Goal: Information Seeking & Learning: Learn about a topic

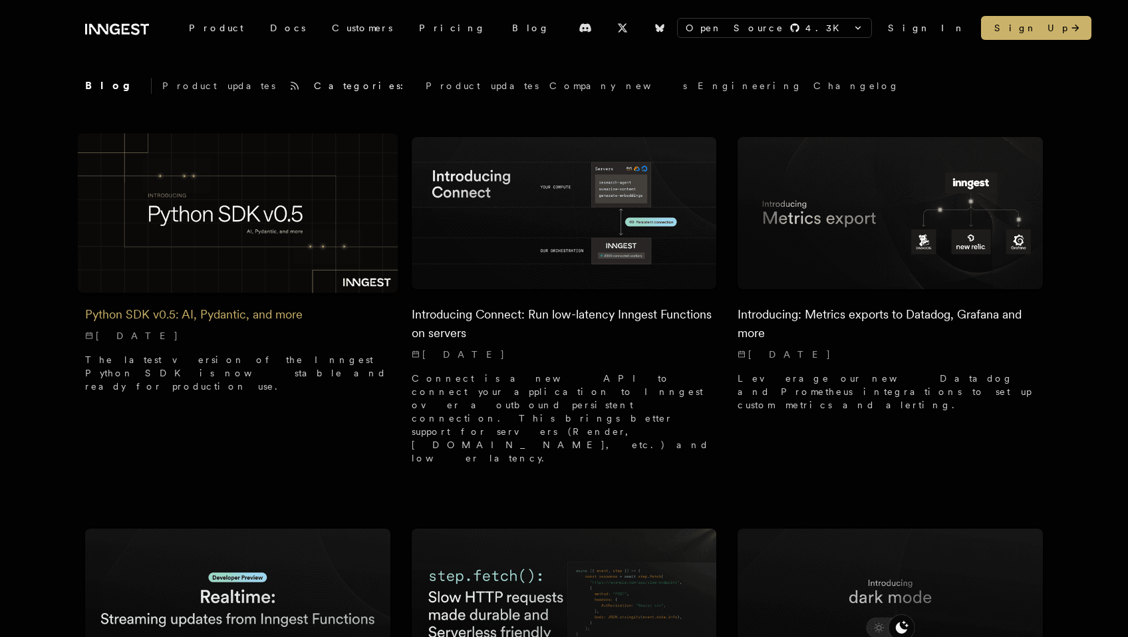
click at [304, 195] on img at bounding box center [238, 213] width 321 height 160
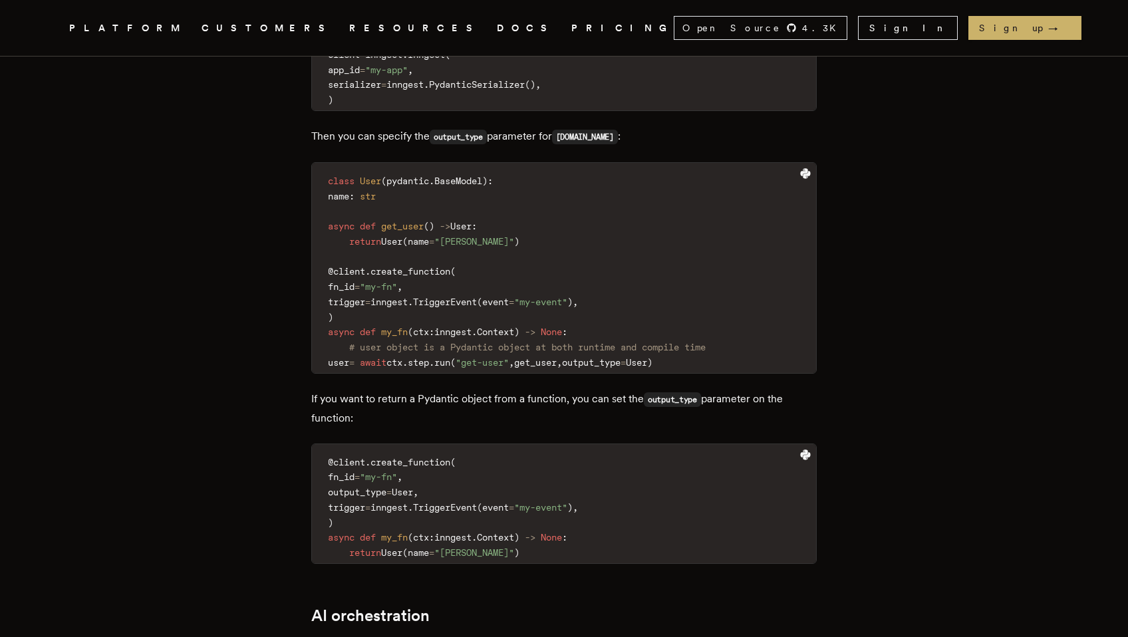
scroll to position [719, 0]
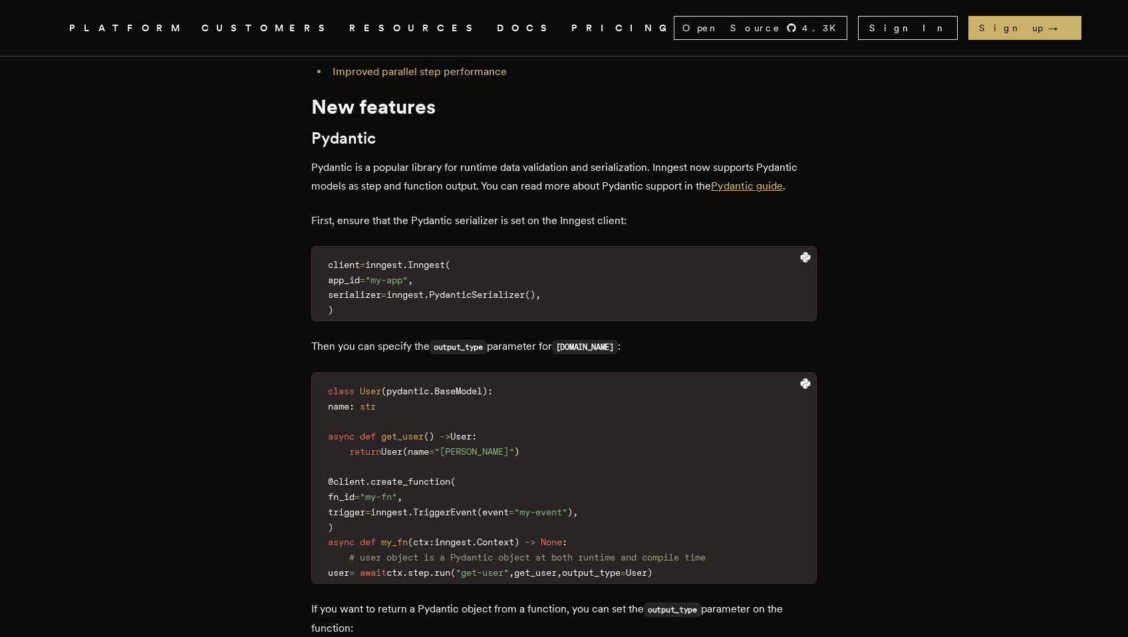
click at [776, 191] on link "Pydantic guide" at bounding box center [747, 186] width 72 height 13
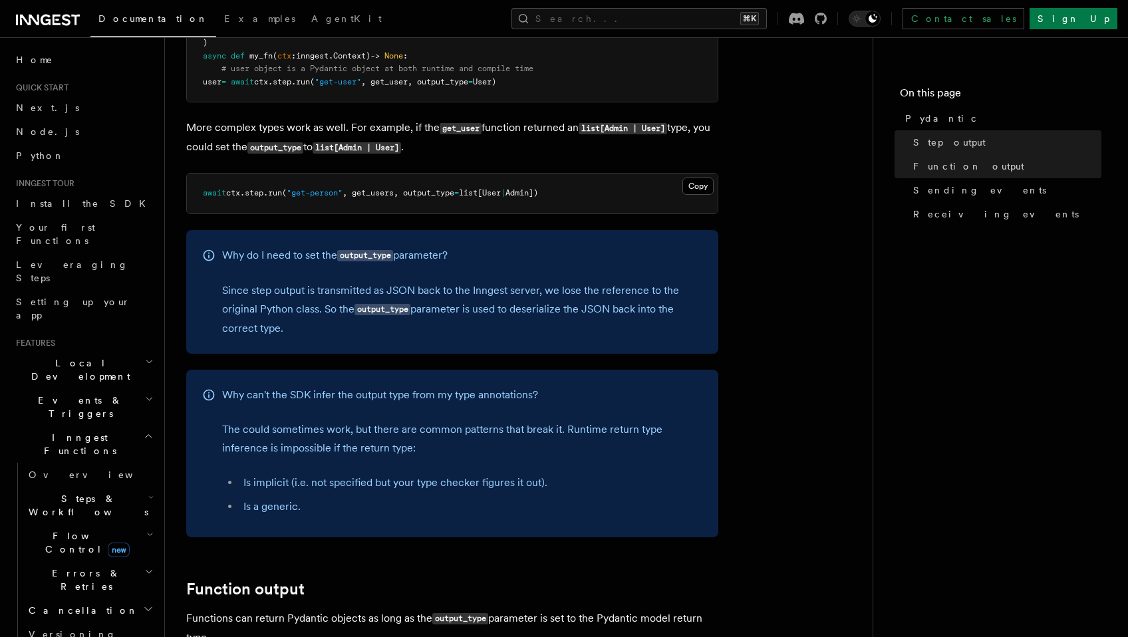
scroll to position [434, 0]
click at [264, 505] on li "Is a generic." at bounding box center [471, 505] width 463 height 19
copy li "generic"
